Goal: Answer question/provide support

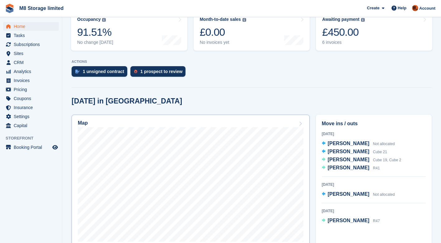
scroll to position [93, 0]
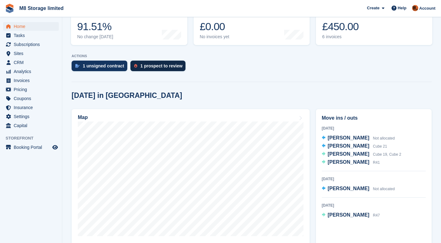
click at [165, 68] on div "1 prospect to review" at bounding box center [161, 65] width 42 height 5
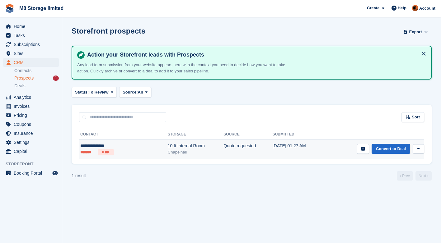
click at [235, 146] on td "Quote requested" at bounding box center [247, 149] width 49 height 19
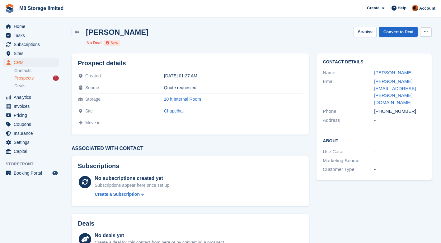
click at [428, 33] on button at bounding box center [426, 31] width 12 height 9
click at [426, 131] on div "About Use Case - Marketing Source - Customer Type -" at bounding box center [373, 155] width 115 height 49
click at [413, 80] on link "fiona.robina@gmail.com" at bounding box center [395, 92] width 42 height 26
